Goal: Check status: Check status

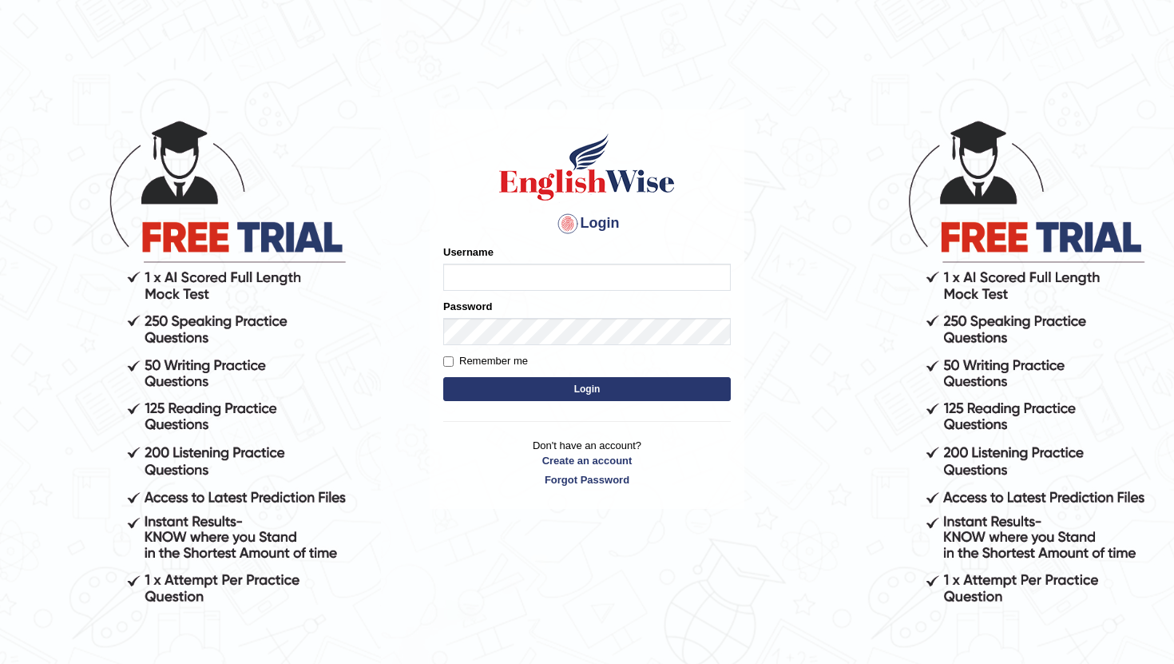
type input "pratima2025"
click at [533, 389] on button "Login" at bounding box center [587, 389] width 288 height 24
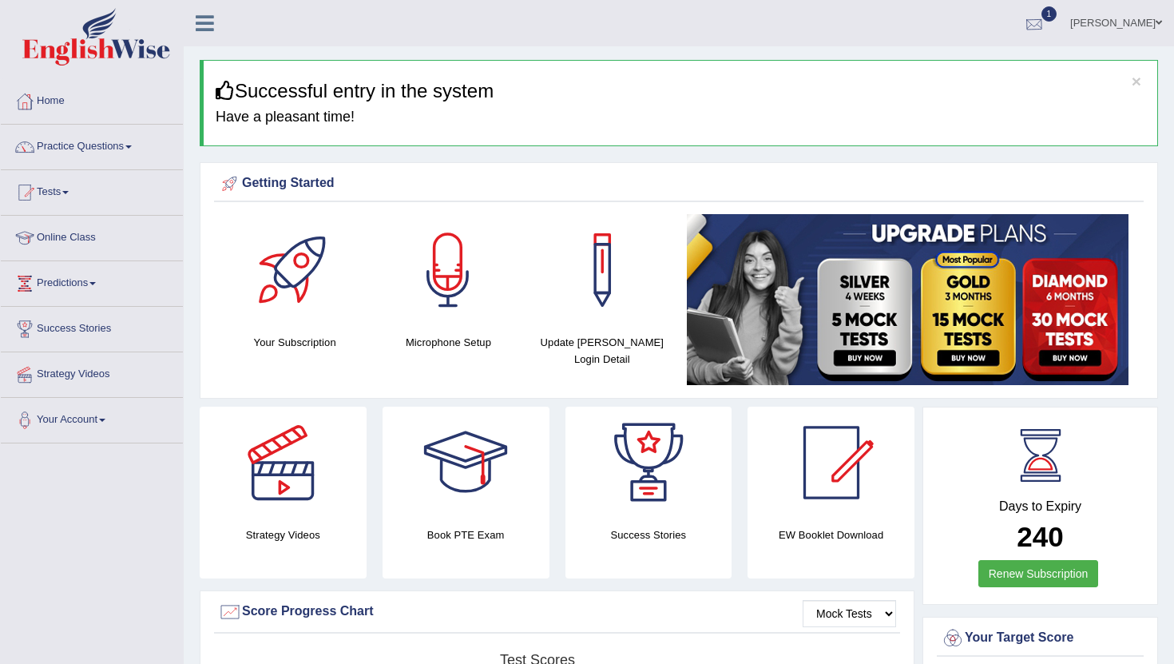
click at [1046, 25] on div at bounding box center [1034, 24] width 24 height 24
click at [950, 109] on strong "See All Alerts" at bounding box center [933, 113] width 71 height 13
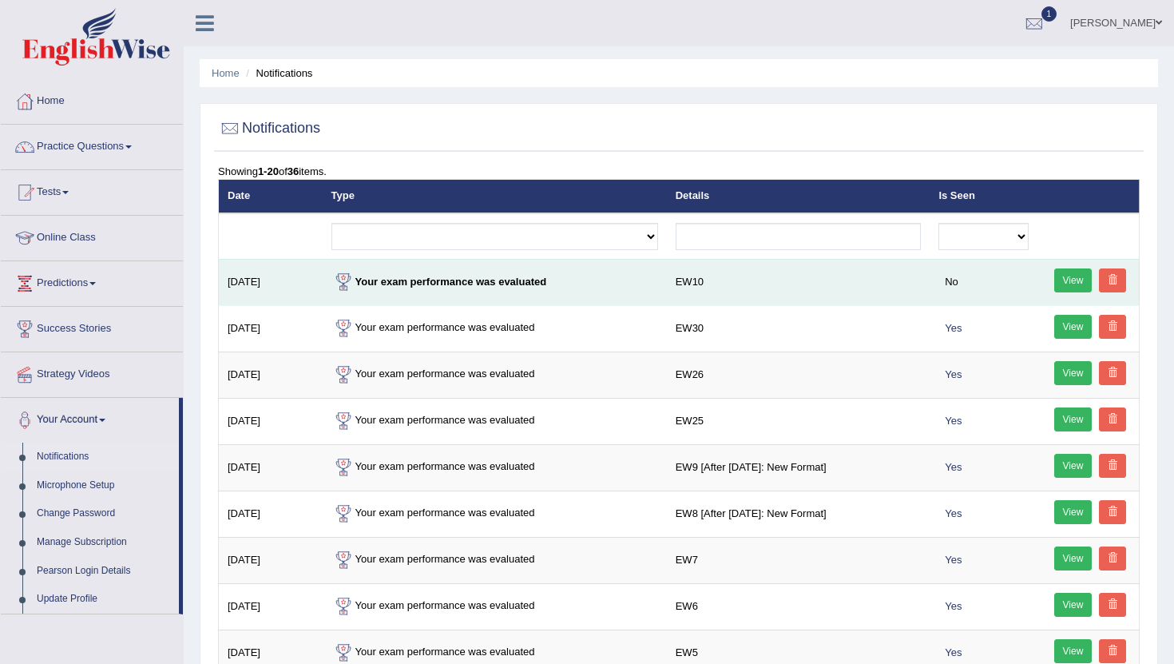
click at [1077, 280] on link "View" at bounding box center [1073, 280] width 38 height 24
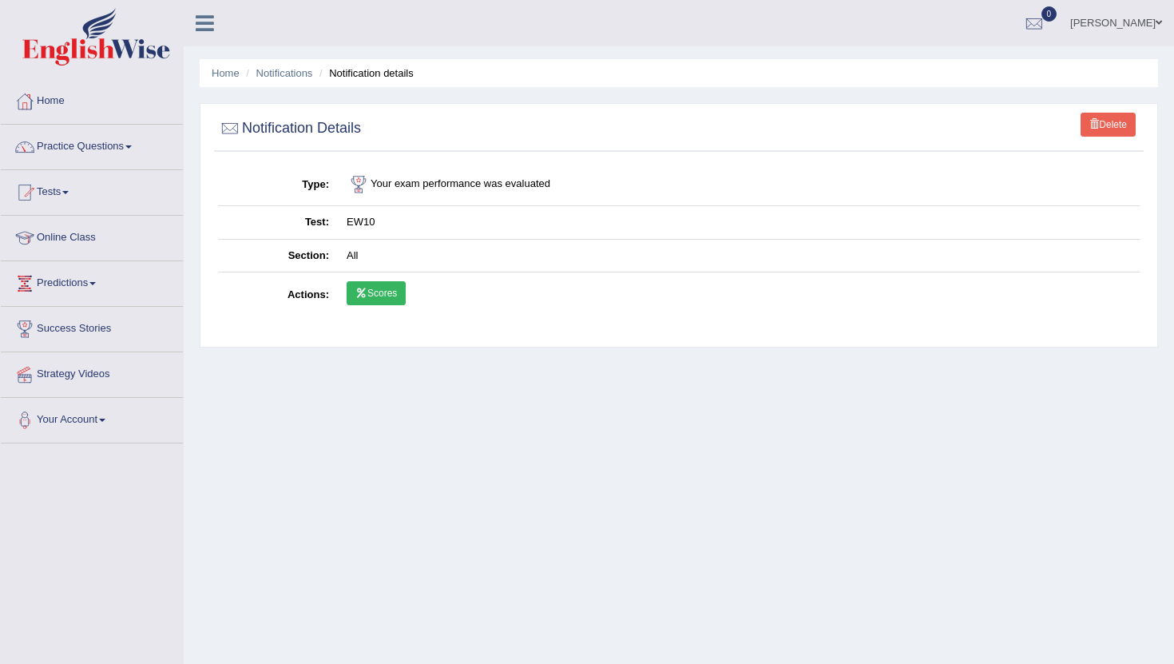
click at [377, 292] on link "Scores" at bounding box center [376, 293] width 59 height 24
